Goal: Information Seeking & Learning: Learn about a topic

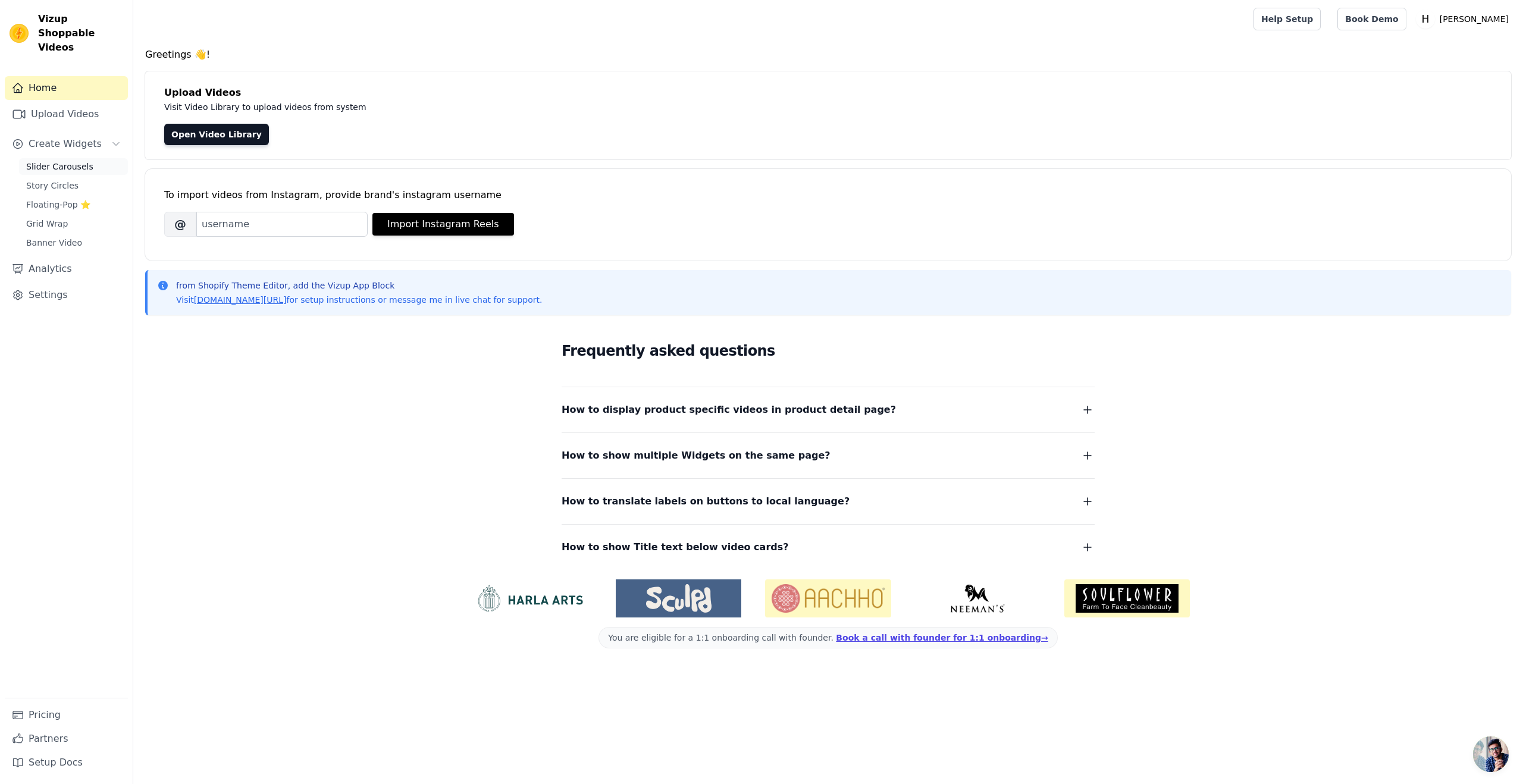
click at [56, 160] on span "Slider Carousels" at bounding box center [60, 166] width 67 height 12
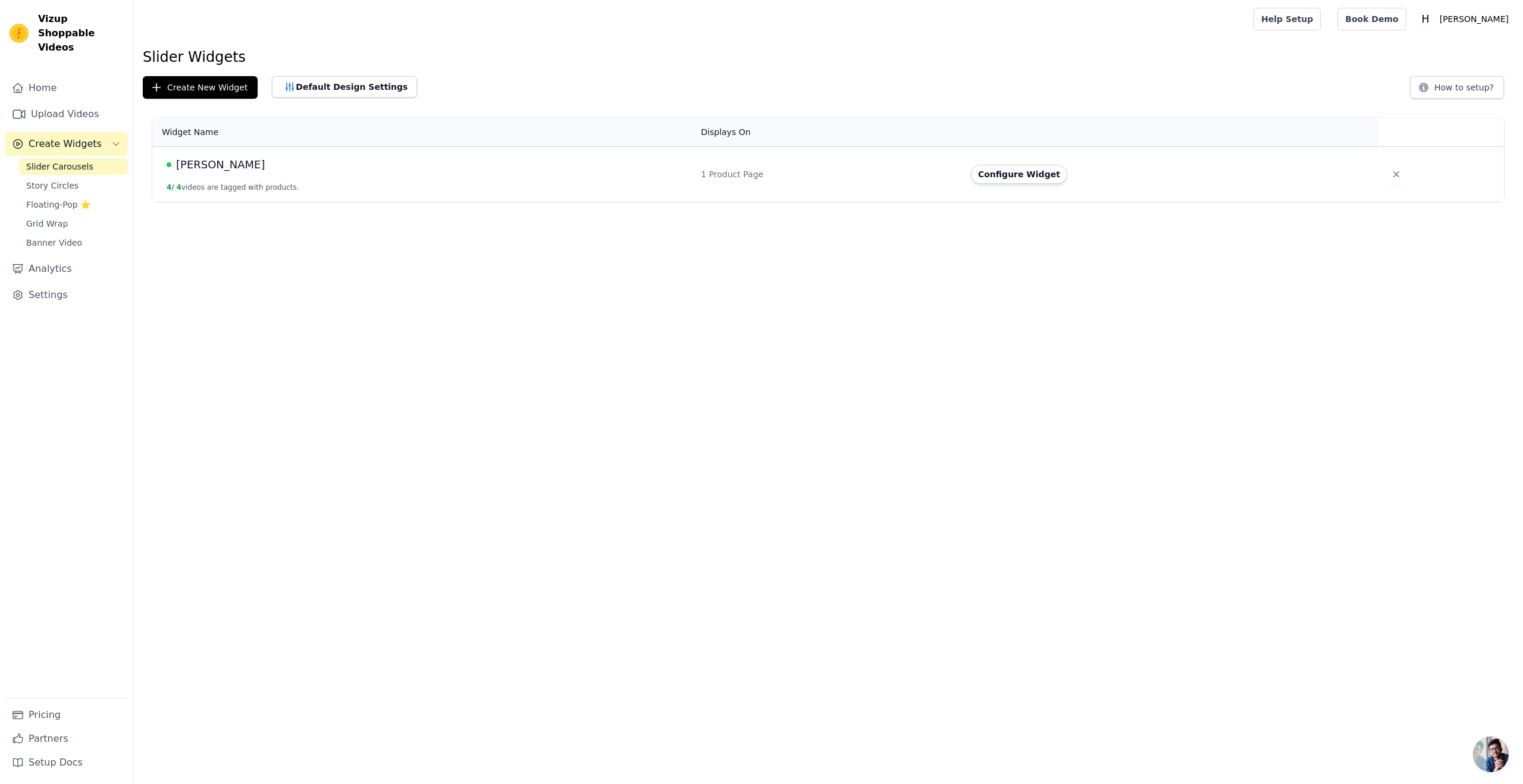
click at [657, 202] on html "Vizup Shoppable Videos Home Upload Videos Create Widgets Slider Carousels Story…" at bounding box center [761, 101] width 1523 height 202
click at [46, 716] on link "Pricing" at bounding box center [66, 715] width 123 height 24
